Goal: Find specific page/section: Find specific page/section

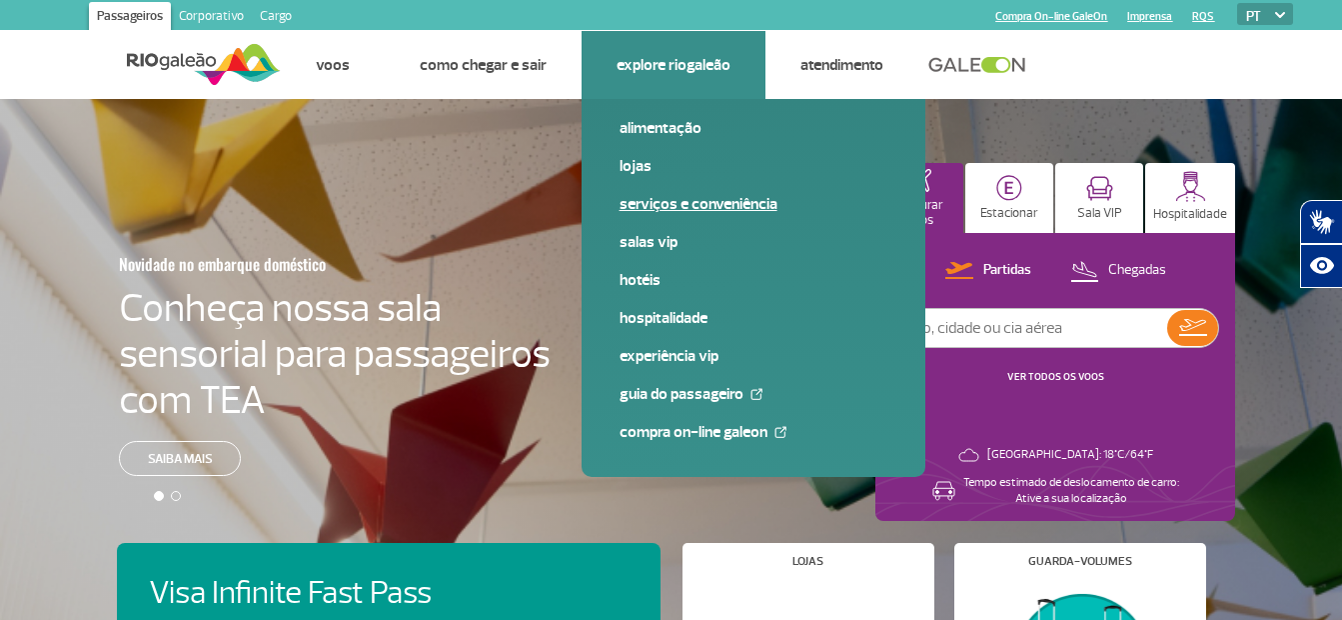
click at [641, 206] on link "Serviços e Conveniência" at bounding box center [754, 204] width 268 height 22
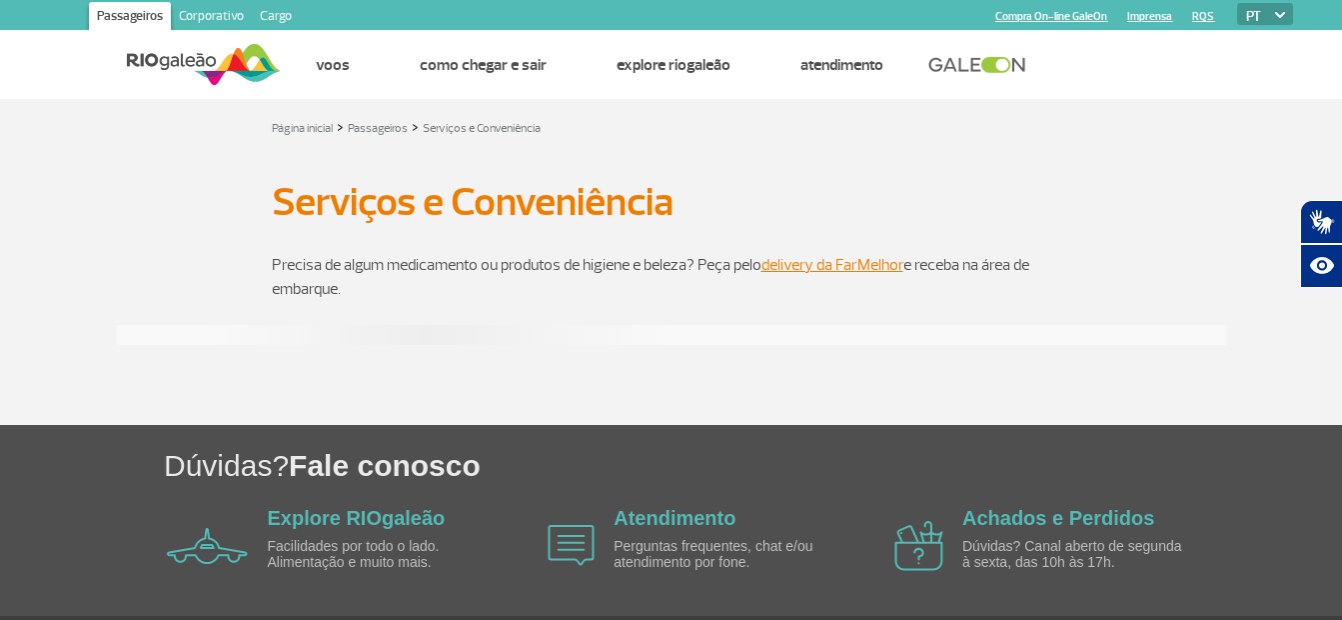
click at [576, 281] on p "Precisa de algum medicamento ou produtos de higiene e beleza? Peça pelo deliver…" at bounding box center [671, 277] width 799 height 48
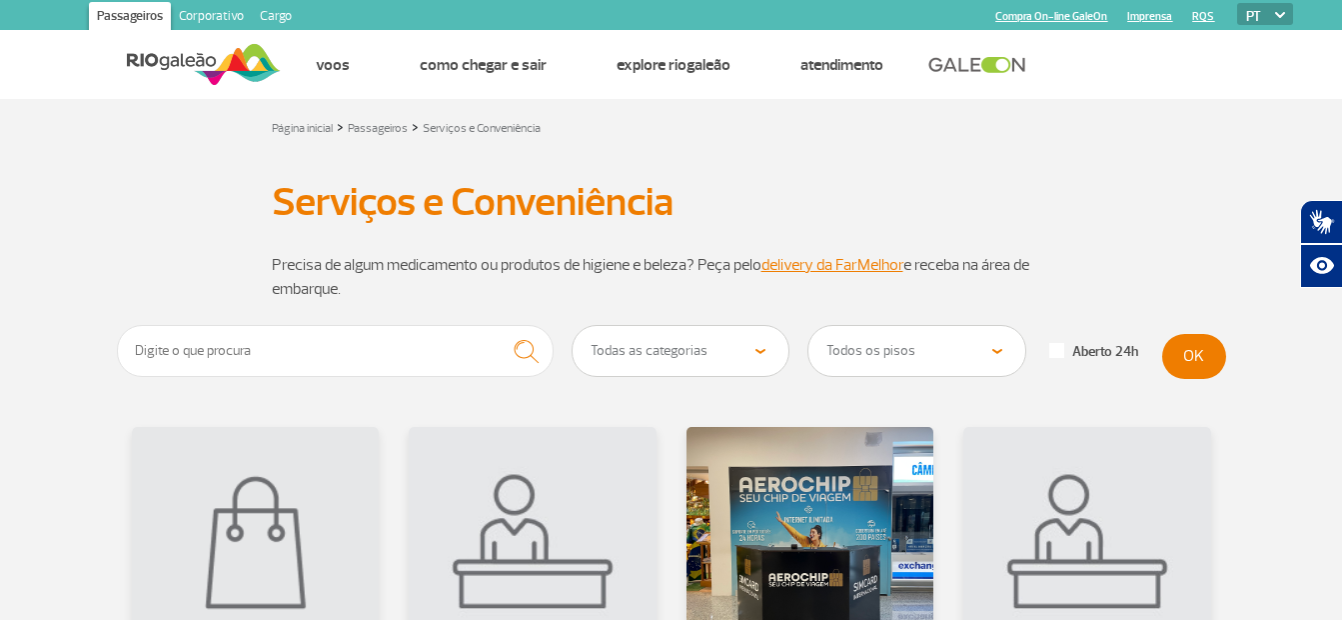
click at [634, 370] on select "Todas as categorias Conveniência Serviços Financeiros Farmácia Massagem Serviço…" at bounding box center [681, 351] width 217 height 50
click at [970, 191] on h1 "Serviços e Conveniência" at bounding box center [671, 202] width 799 height 34
click at [948, 338] on select "Todos os pisos Área Pública (antes do Raio-X) Desembarque Área Pública Desembar…" at bounding box center [916, 351] width 217 height 50
click at [1182, 292] on div "Precisa de algum medicamento ou produtos de higiene e beleza? Peça pelo deliver…" at bounding box center [671, 277] width 1109 height 96
click at [348, 336] on input "text" at bounding box center [336, 351] width 438 height 52
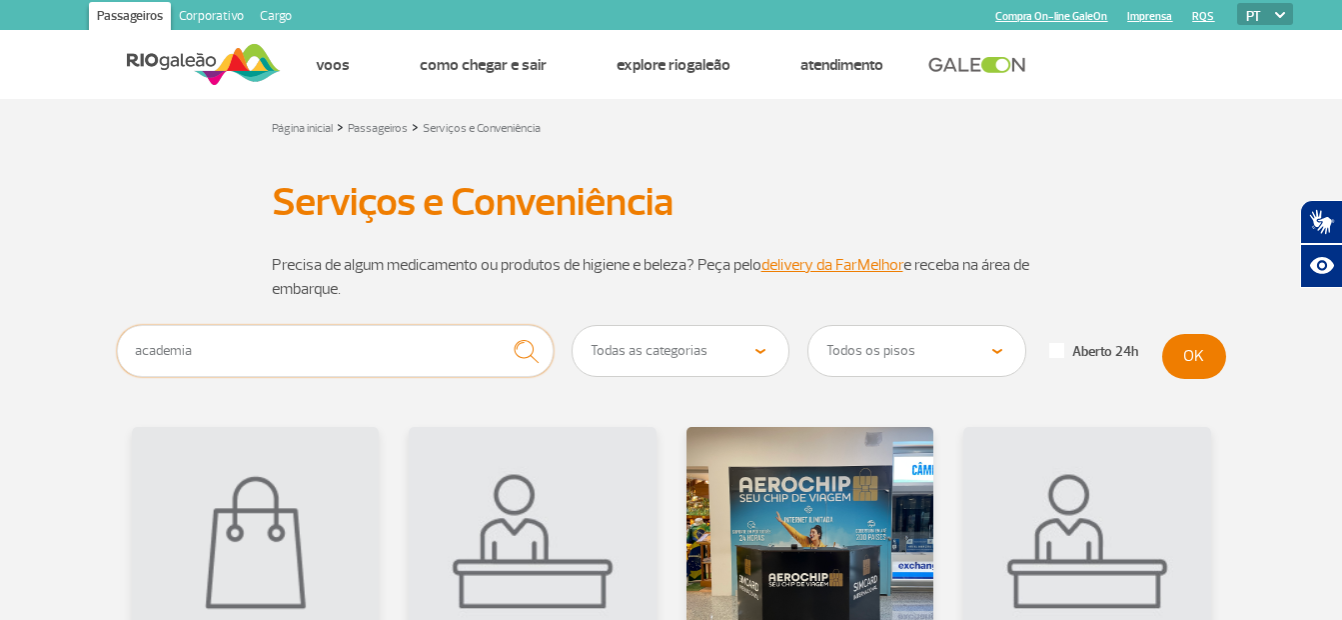
type input "academia"
click at [499, 325] on button "submit" at bounding box center [526, 351] width 55 height 53
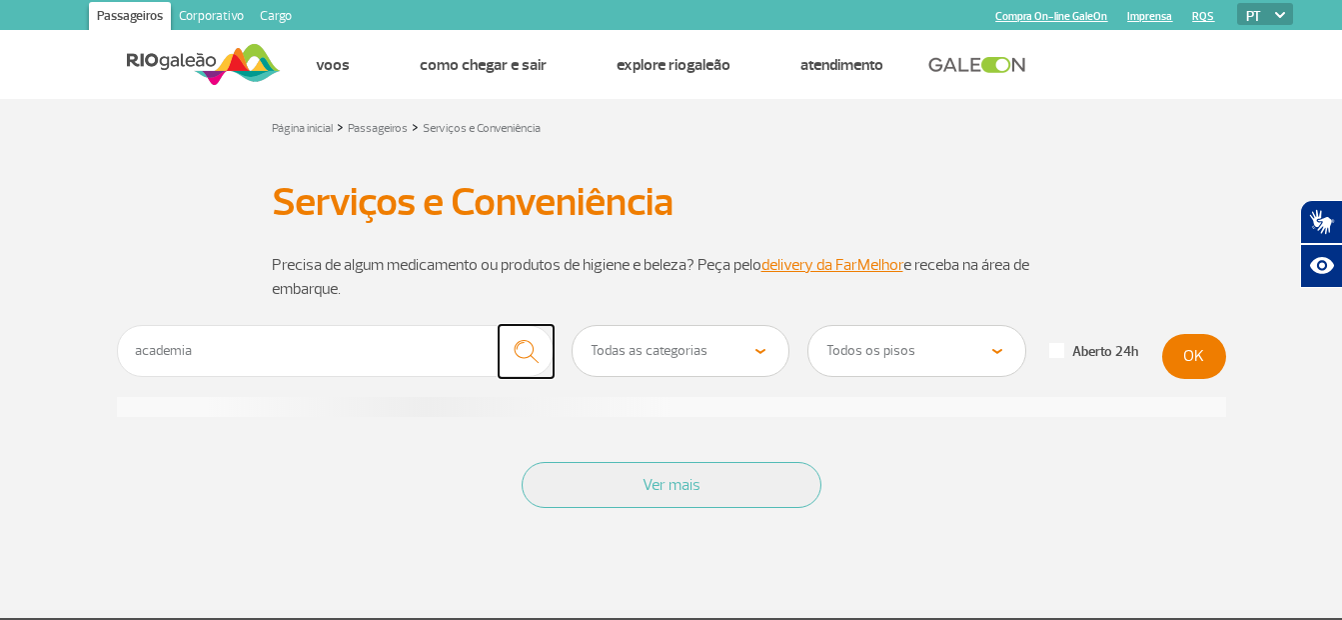
click at [528, 366] on img "submit" at bounding box center [526, 351] width 43 height 41
